Goal: Task Accomplishment & Management: Use online tool/utility

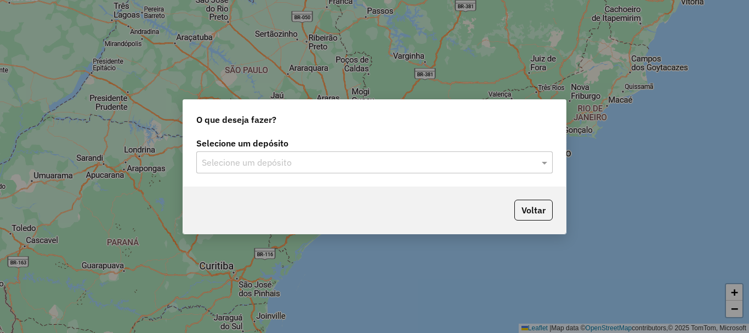
click at [301, 159] on input "text" at bounding box center [363, 162] width 323 height 13
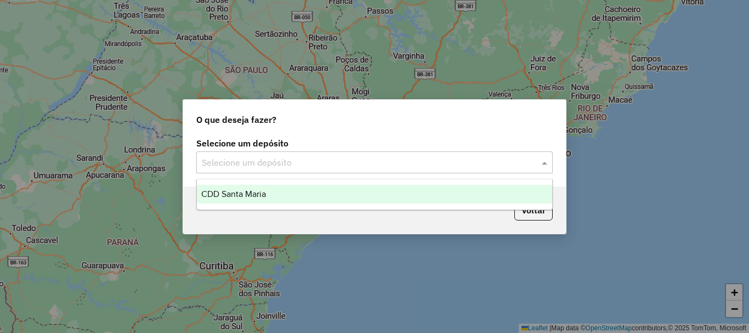
click at [304, 192] on div "CDD Santa Maria" at bounding box center [374, 194] width 355 height 19
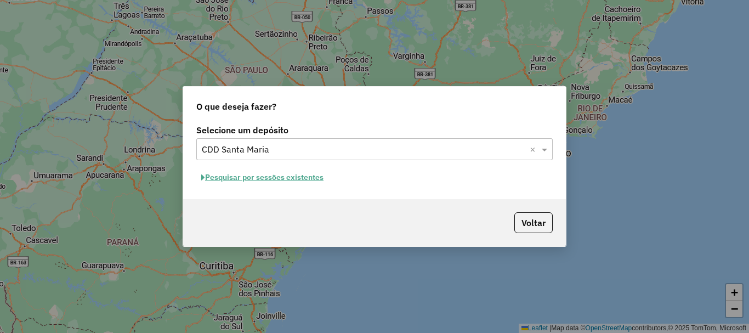
click at [260, 173] on button "Pesquisar por sessões existentes" at bounding box center [262, 177] width 132 height 17
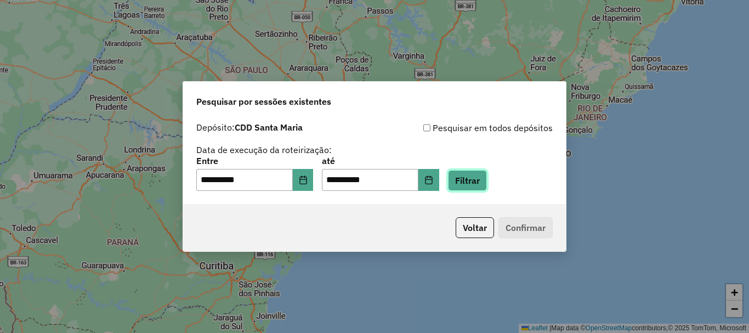
click at [487, 178] on button "Filtrar" at bounding box center [467, 180] width 39 height 21
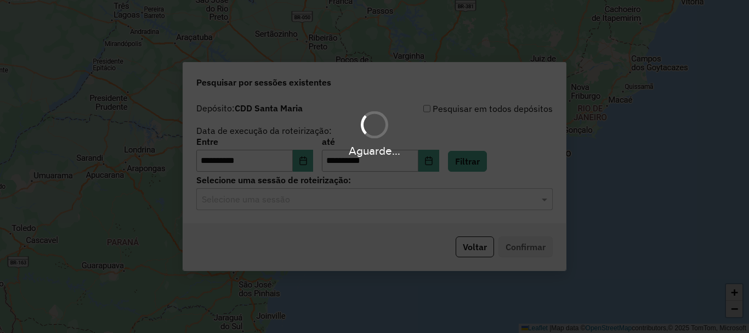
click at [281, 201] on hb-app "**********" at bounding box center [374, 166] width 749 height 333
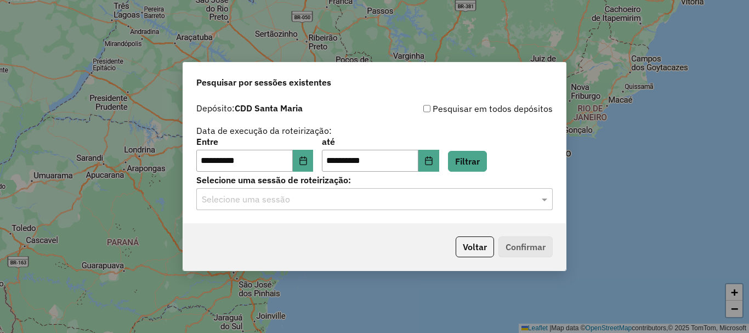
click at [283, 202] on input "text" at bounding box center [363, 199] width 323 height 13
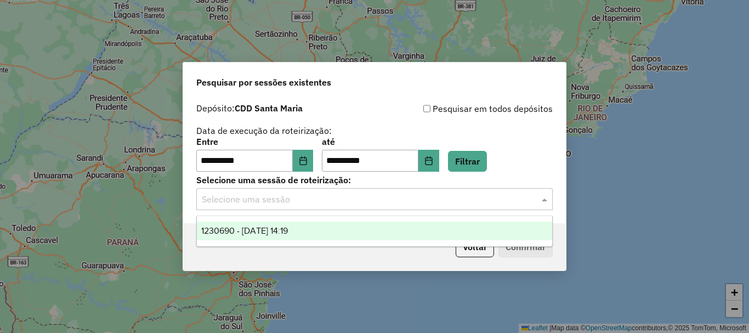
click at [288, 228] on span "1230690 - [DATE] 14:19" at bounding box center [244, 230] width 87 height 9
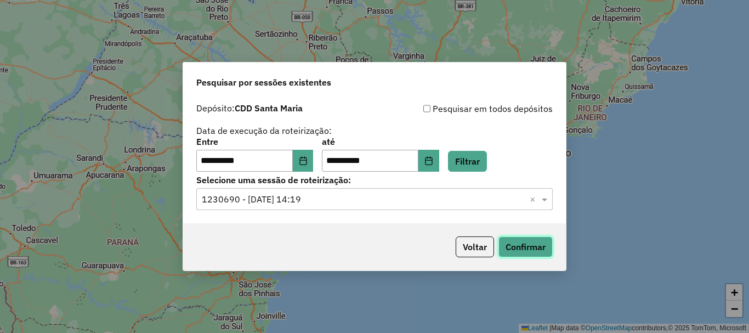
click at [541, 248] on button "Confirmar" at bounding box center [525, 246] width 54 height 21
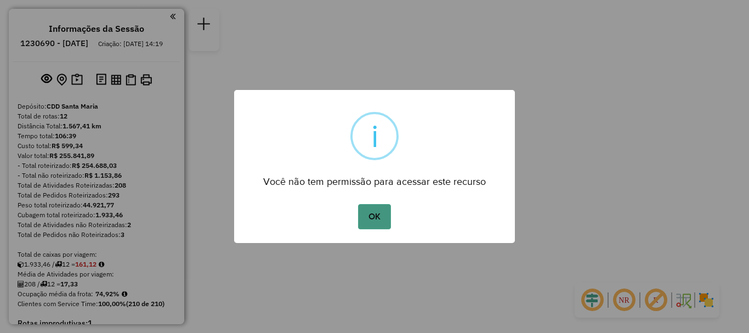
click at [367, 204] on button "OK" at bounding box center [374, 216] width 32 height 25
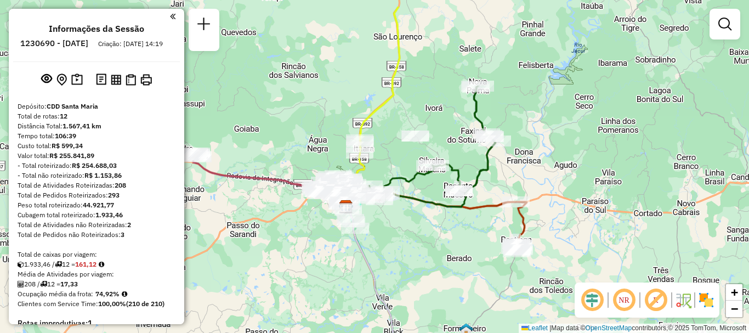
drag, startPoint x: 322, startPoint y: 122, endPoint x: 293, endPoint y: 162, distance: 49.4
click at [293, 162] on div "Janela de atendimento Grade de atendimento Capacidade Transportadoras Veículos …" at bounding box center [374, 166] width 749 height 333
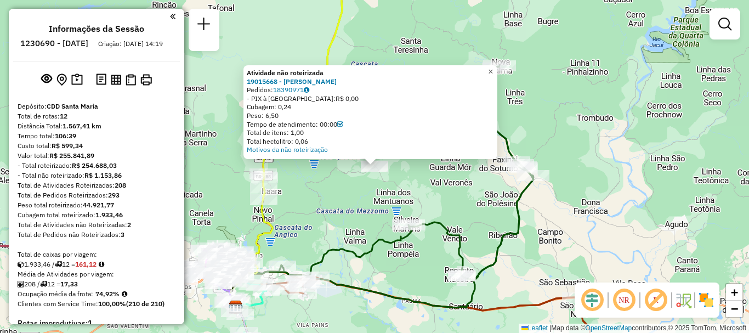
click at [497, 66] on link "×" at bounding box center [490, 71] width 13 height 13
click at [493, 72] on span "×" at bounding box center [490, 71] width 5 height 9
click at [497, 69] on link "×" at bounding box center [490, 72] width 13 height 13
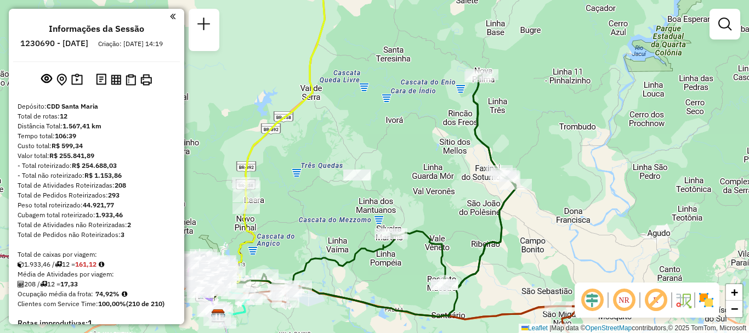
drag, startPoint x: 418, startPoint y: 119, endPoint x: 404, endPoint y: 126, distance: 15.7
click at [404, 126] on div "Janela de atendimento Grade de atendimento Capacidade Transportadoras Veículos …" at bounding box center [374, 166] width 749 height 333
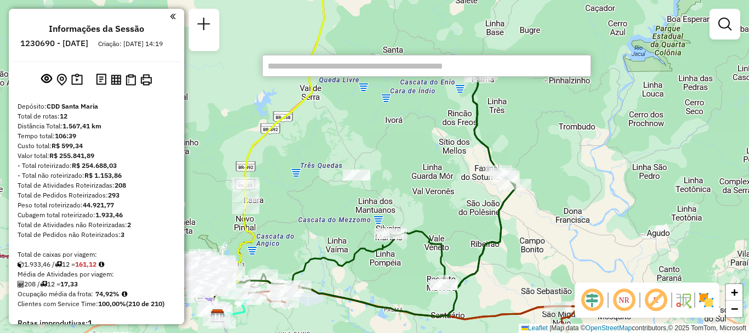
paste input "*****"
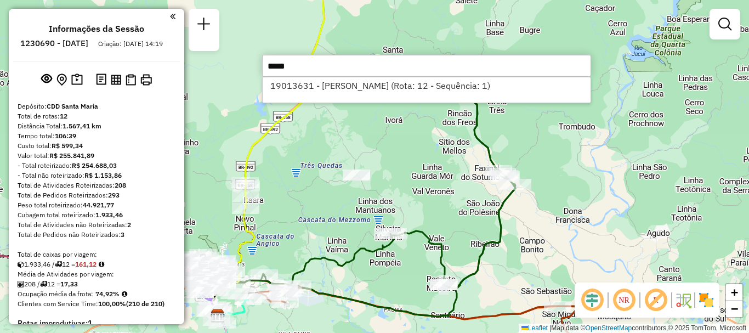
type input "*****"
click at [408, 174] on div "Janela de atendimento Grade de atendimento Capacidade Transportadoras Veículos …" at bounding box center [374, 166] width 749 height 333
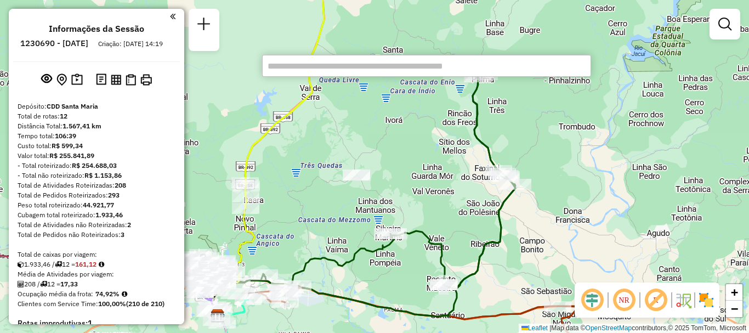
paste input "*****"
type input "*****"
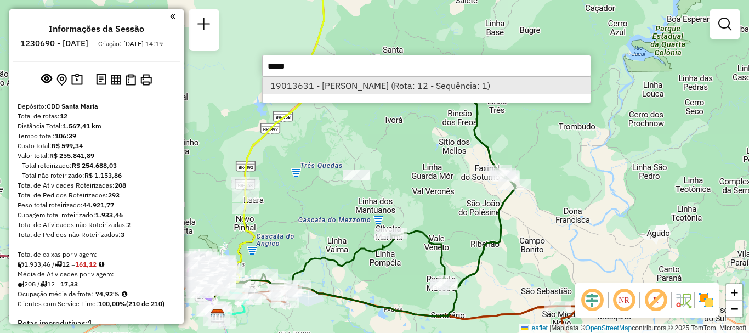
click at [337, 93] on li "19013631 - RONALDO DE SIQUEIRA (Rota: 12 - Sequência: 1)" at bounding box center [427, 85] width 328 height 16
select select "**********"
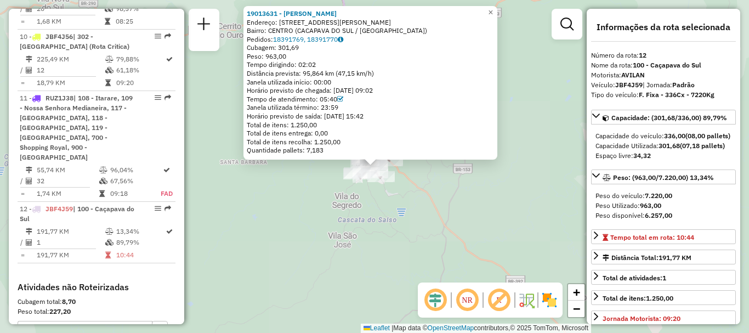
scroll to position [1141, 0]
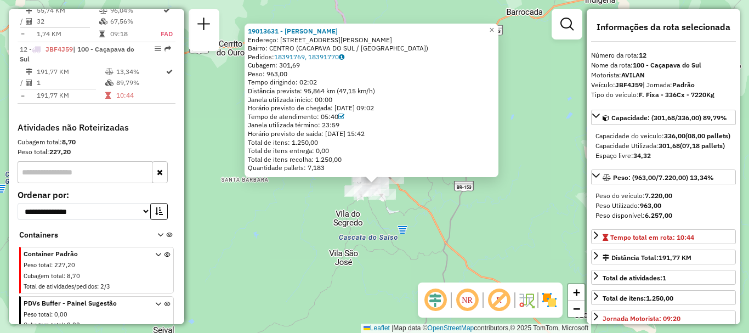
drag, startPoint x: 385, startPoint y: 241, endPoint x: 426, endPoint y: 75, distance: 170.9
click at [386, 252] on div "19013631 - RONALDO DE SIQUEIRA Endereço: RUA TAURINO SALDANHA 70 Bairro: CENTRO…" at bounding box center [374, 166] width 749 height 333
click at [494, 27] on span "×" at bounding box center [491, 30] width 5 height 9
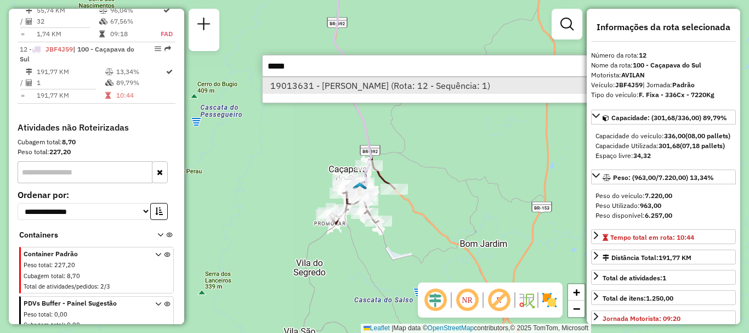
type input "*****"
click at [330, 85] on li "19013631 - RONALDO DE SIQUEIRA (Rota: 12 - Sequência: 1)" at bounding box center [427, 85] width 328 height 16
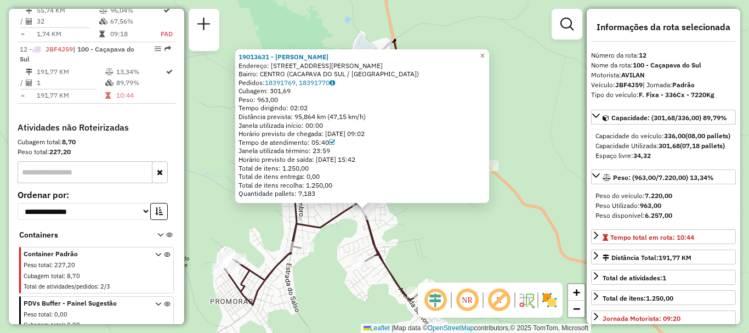
drag, startPoint x: 324, startPoint y: 164, endPoint x: 368, endPoint y: 236, distance: 84.9
click at [368, 236] on icon at bounding box center [355, 172] width 261 height 266
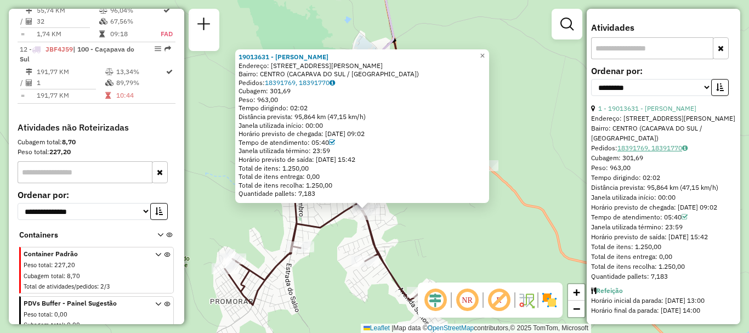
scroll to position [338, 0]
click at [484, 51] on span "×" at bounding box center [482, 55] width 5 height 9
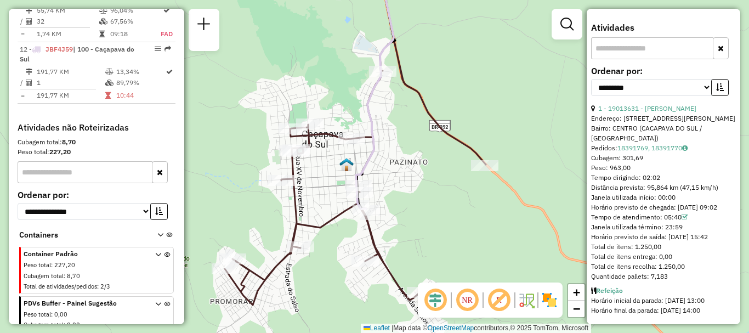
drag, startPoint x: 427, startPoint y: 123, endPoint x: 475, endPoint y: 135, distance: 49.1
click at [475, 135] on icon at bounding box center [355, 136] width 261 height 338
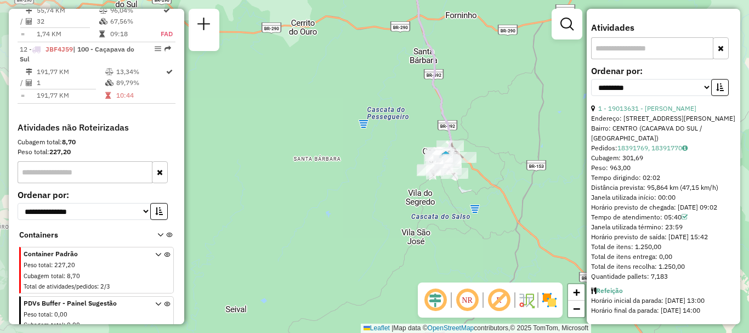
drag, startPoint x: 499, startPoint y: 104, endPoint x: 453, endPoint y: 290, distance: 192.6
click at [453, 290] on hb-router-mapa "Informações da Sessão 1230690 - 18/08/2025 Criação: 16/08/2025 14:19 Depósito: …" at bounding box center [374, 166] width 749 height 333
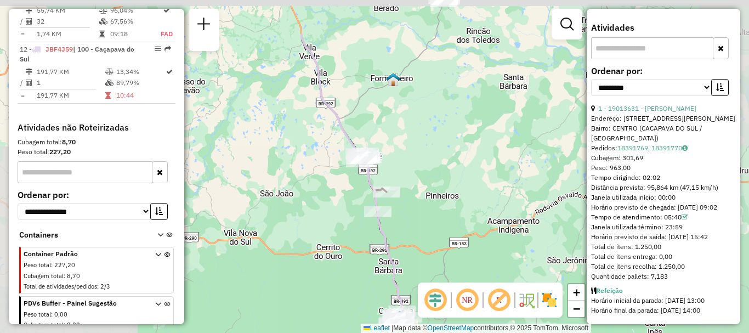
drag, startPoint x: 381, startPoint y: 72, endPoint x: 293, endPoint y: 5, distance: 111.0
click at [391, 145] on div "Janela de atendimento Grade de atendimento Capacidade Transportadoras Veículos …" at bounding box center [374, 166] width 749 height 333
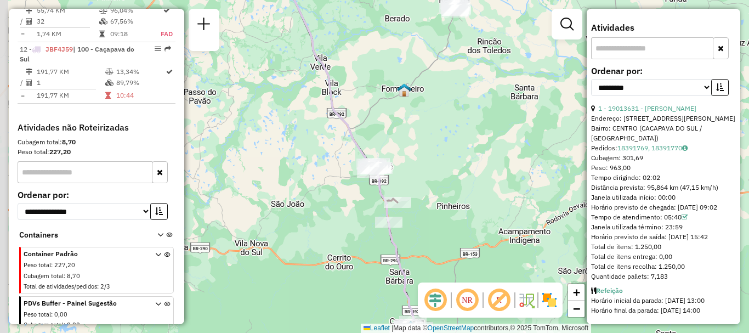
drag, startPoint x: 373, startPoint y: 120, endPoint x: 386, endPoint y: 129, distance: 15.4
click at [386, 129] on div "Janela de atendimento Grade de atendimento Capacidade Transportadoras Veículos …" at bounding box center [374, 166] width 749 height 333
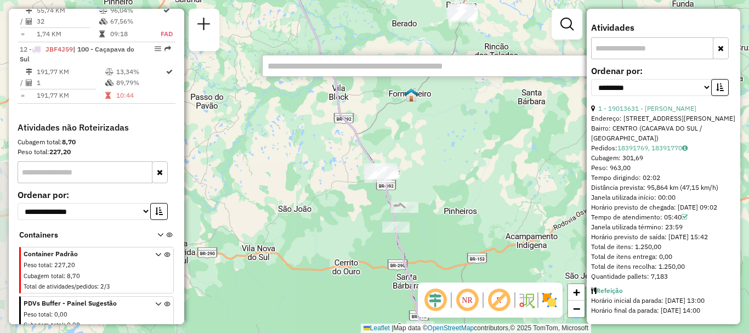
paste input "*****"
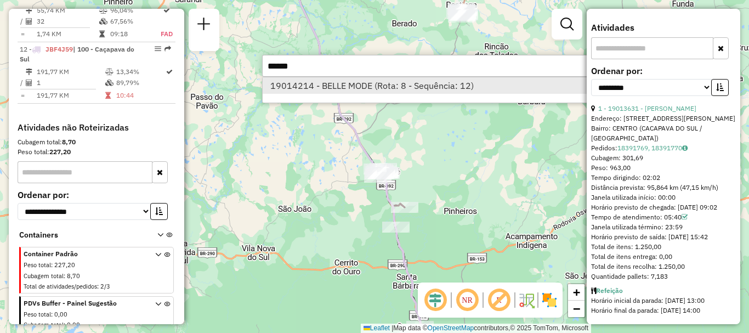
type input "*****"
click at [401, 90] on li "19014214 - BELLE MODE (Rota: 8 - Sequência: 12)" at bounding box center [427, 85] width 328 height 16
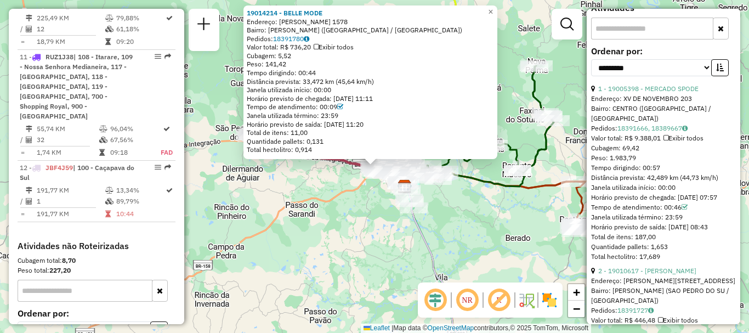
scroll to position [879, 0]
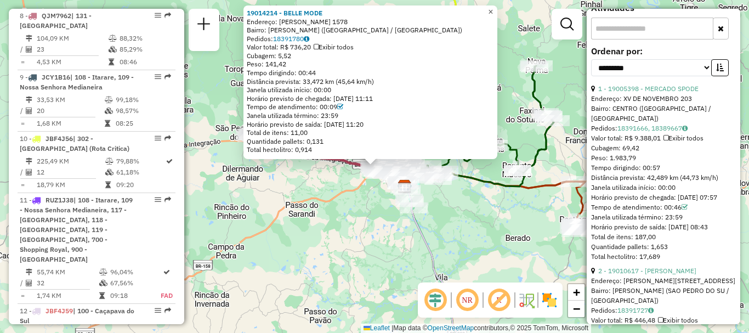
click at [493, 9] on span "×" at bounding box center [490, 11] width 5 height 9
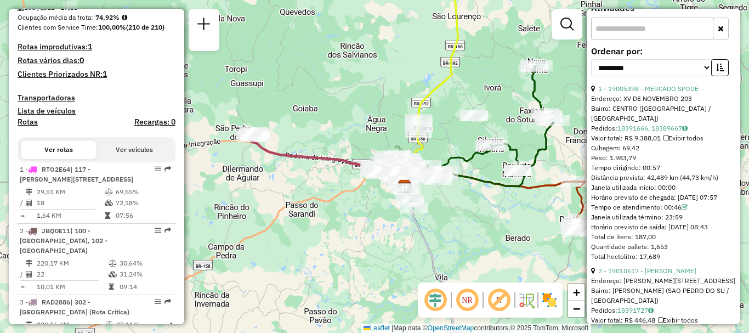
scroll to position [0, 0]
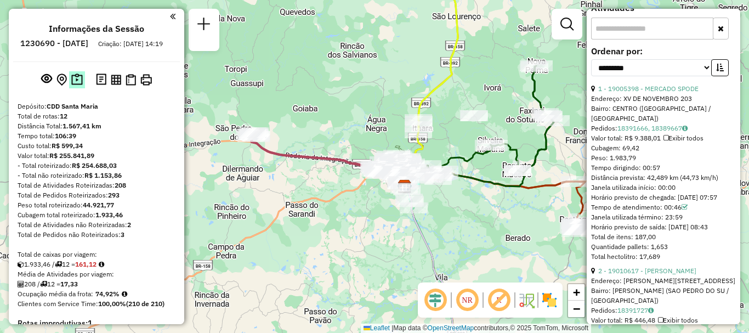
click at [77, 85] on img at bounding box center [77, 79] width 12 height 13
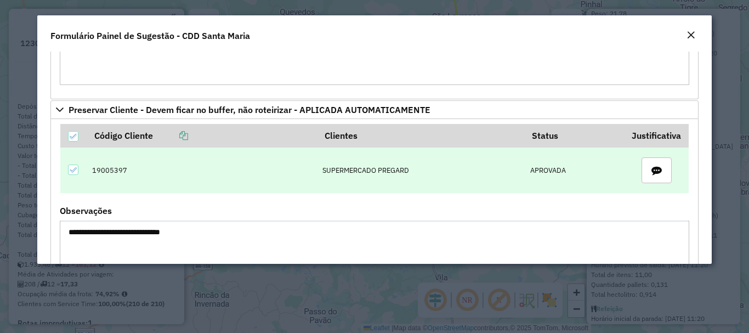
scroll to position [329, 0]
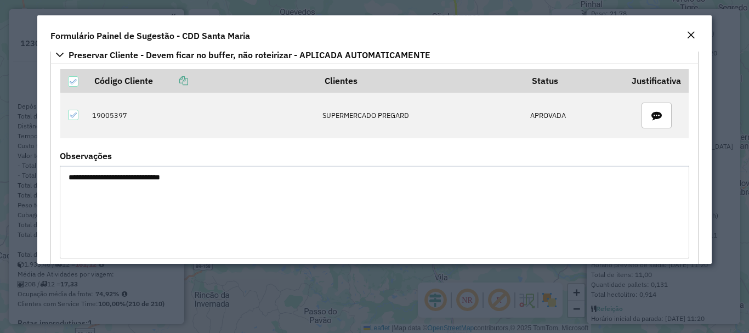
click at [693, 35] on em "Close" at bounding box center [690, 35] width 9 height 9
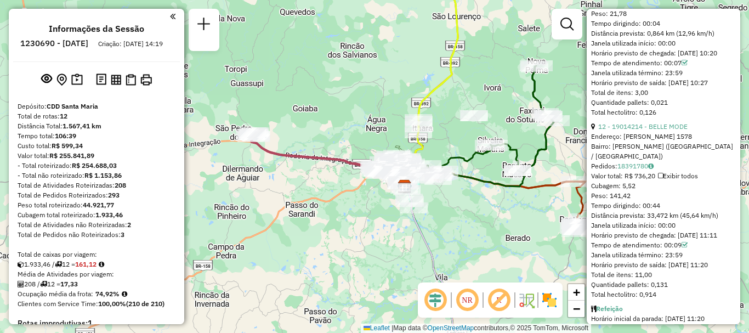
drag, startPoint x: 446, startPoint y: 91, endPoint x: 335, endPoint y: 140, distance: 121.2
click at [335, 140] on div "Janela de atendimento Grade de atendimento Capacidade Transportadoras Veículos …" at bounding box center [374, 166] width 749 height 333
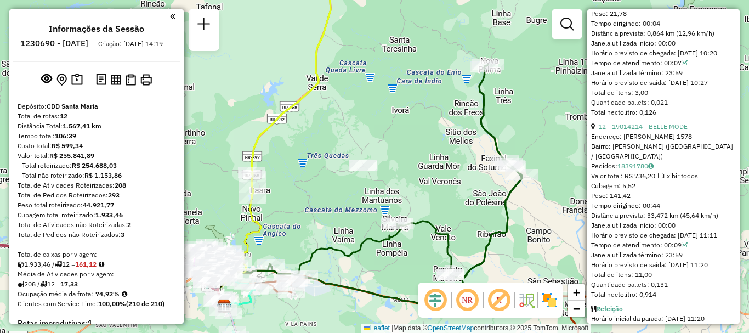
click at [353, 158] on div "Janela de atendimento Grade de atendimento Capacidade Transportadoras Veículos …" at bounding box center [374, 166] width 749 height 333
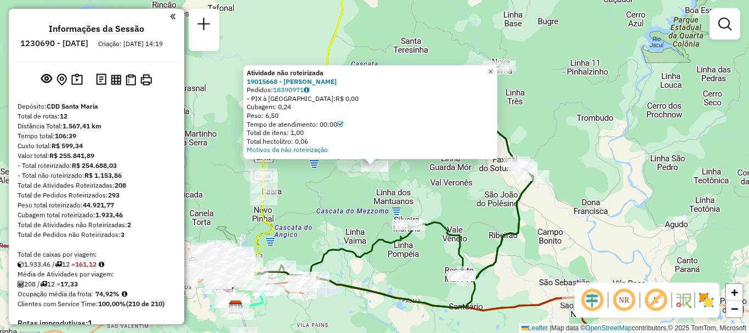
click at [493, 67] on span "×" at bounding box center [490, 71] width 5 height 9
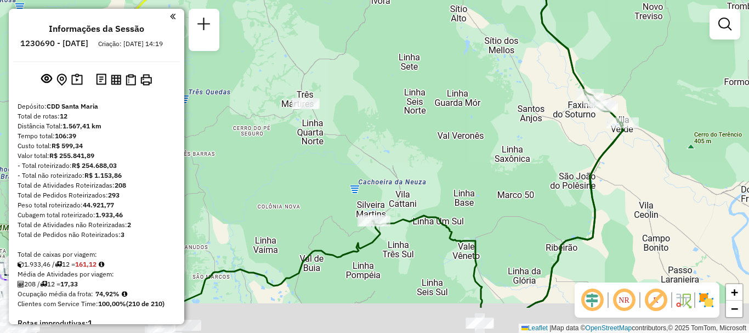
drag, startPoint x: 401, startPoint y: 209, endPoint x: 354, endPoint y: 92, distance: 126.4
click at [354, 93] on div "Janela de atendimento Grade de atendimento Capacidade Transportadoras Veículos …" at bounding box center [374, 166] width 749 height 333
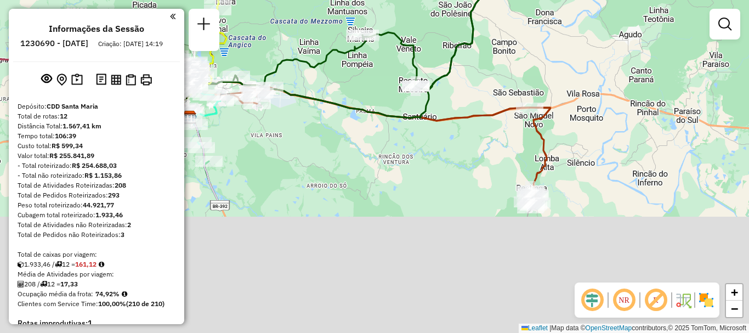
drag, startPoint x: 331, startPoint y: 261, endPoint x: 341, endPoint y: 112, distance: 149.9
click at [333, 90] on div "Janela de atendimento Grade de atendimento Capacidade Transportadoras Veículos …" at bounding box center [374, 166] width 749 height 333
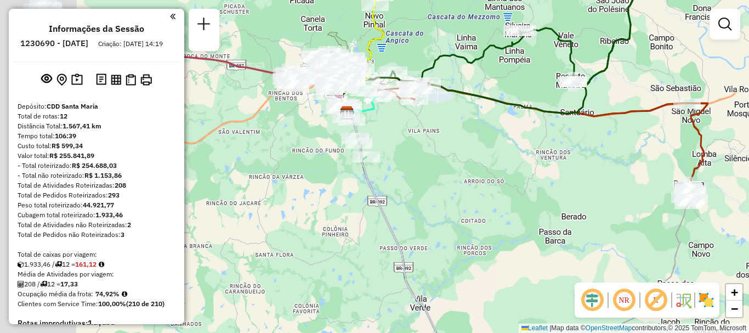
drag, startPoint x: 350, startPoint y: 140, endPoint x: 519, endPoint y: 217, distance: 186.1
click at [520, 217] on div "Janela de atendimento Grade de atendimento Capacidade Transportadoras Veículos …" at bounding box center [374, 166] width 749 height 333
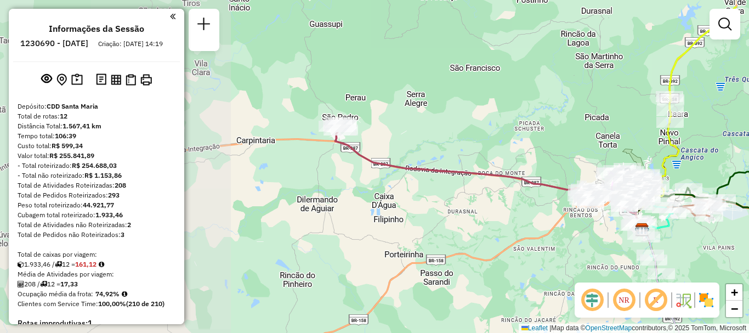
drag, startPoint x: 206, startPoint y: 114, endPoint x: 478, endPoint y: 190, distance: 282.7
click at [478, 190] on div "Janela de atendimento Grade de atendimento Capacidade Transportadoras Veículos …" at bounding box center [374, 166] width 749 height 333
